Goal: Transaction & Acquisition: Purchase product/service

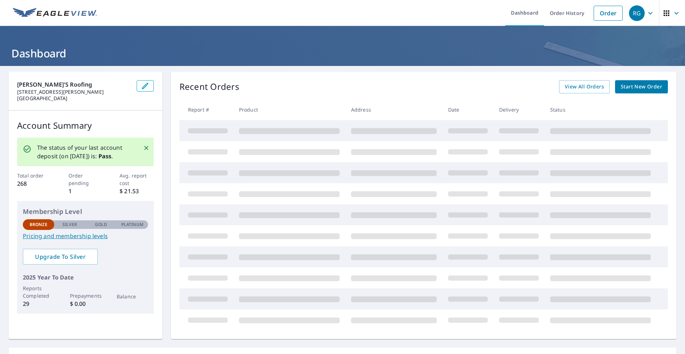
click at [631, 84] on span "Start New Order" at bounding box center [641, 86] width 41 height 9
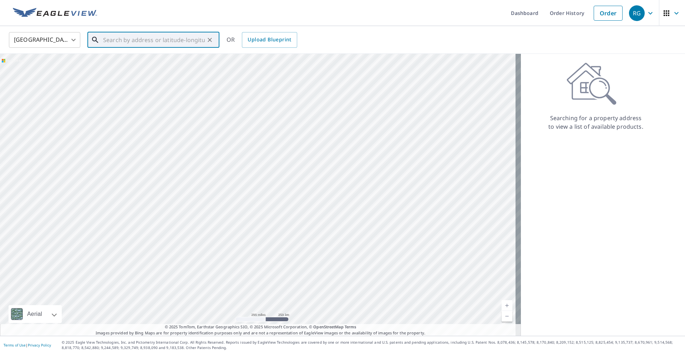
click at [165, 36] on input "text" at bounding box center [154, 40] width 102 height 20
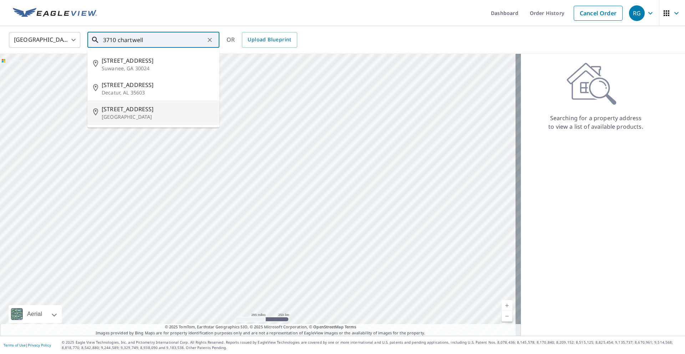
click at [139, 112] on span "[STREET_ADDRESS]" at bounding box center [158, 109] width 112 height 9
type input "[STREET_ADDRESS]"
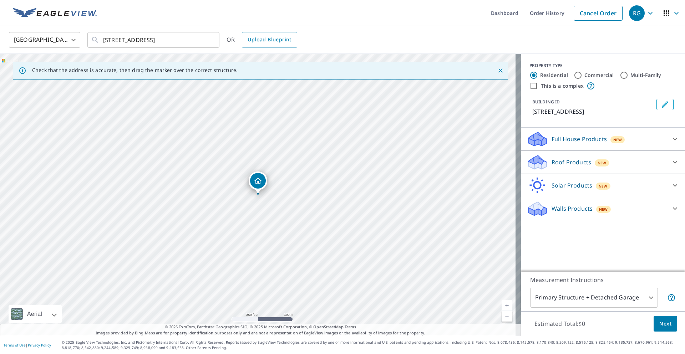
click at [598, 160] on span "New" at bounding box center [602, 163] width 9 height 6
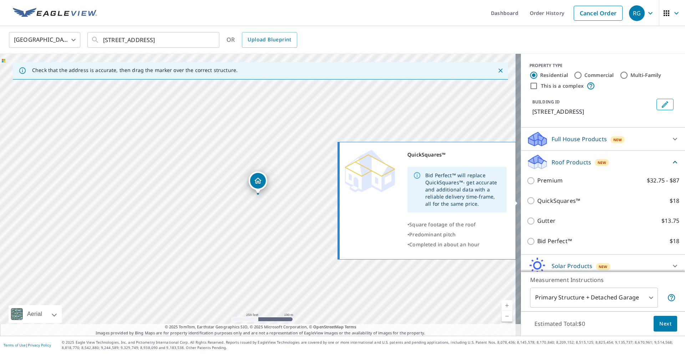
click at [528, 201] on input "QuickSquares™ $18" at bounding box center [532, 201] width 11 height 9
checkbox input "true"
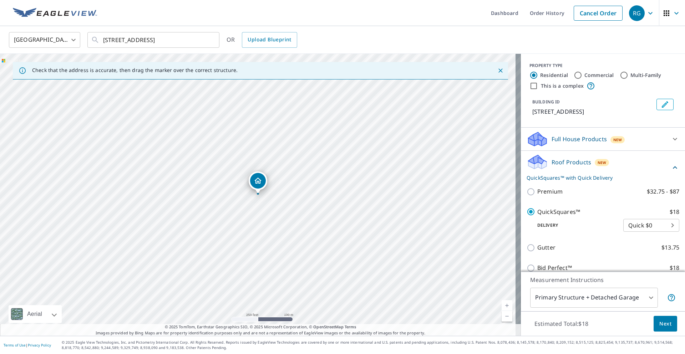
click at [669, 326] on button "Next" at bounding box center [666, 324] width 24 height 16
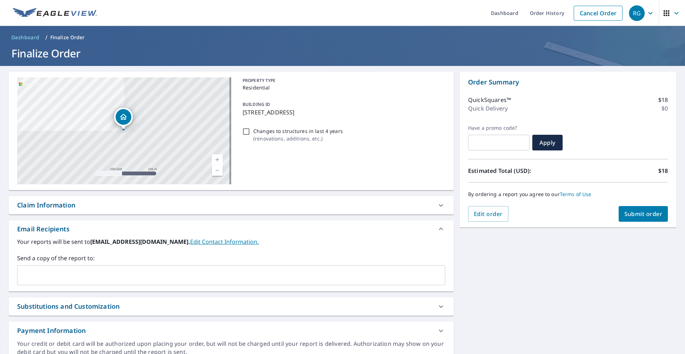
click at [642, 216] on span "Submit order" at bounding box center [644, 214] width 38 height 8
checkbox input "true"
